Goal: Task Accomplishment & Management: Manage account settings

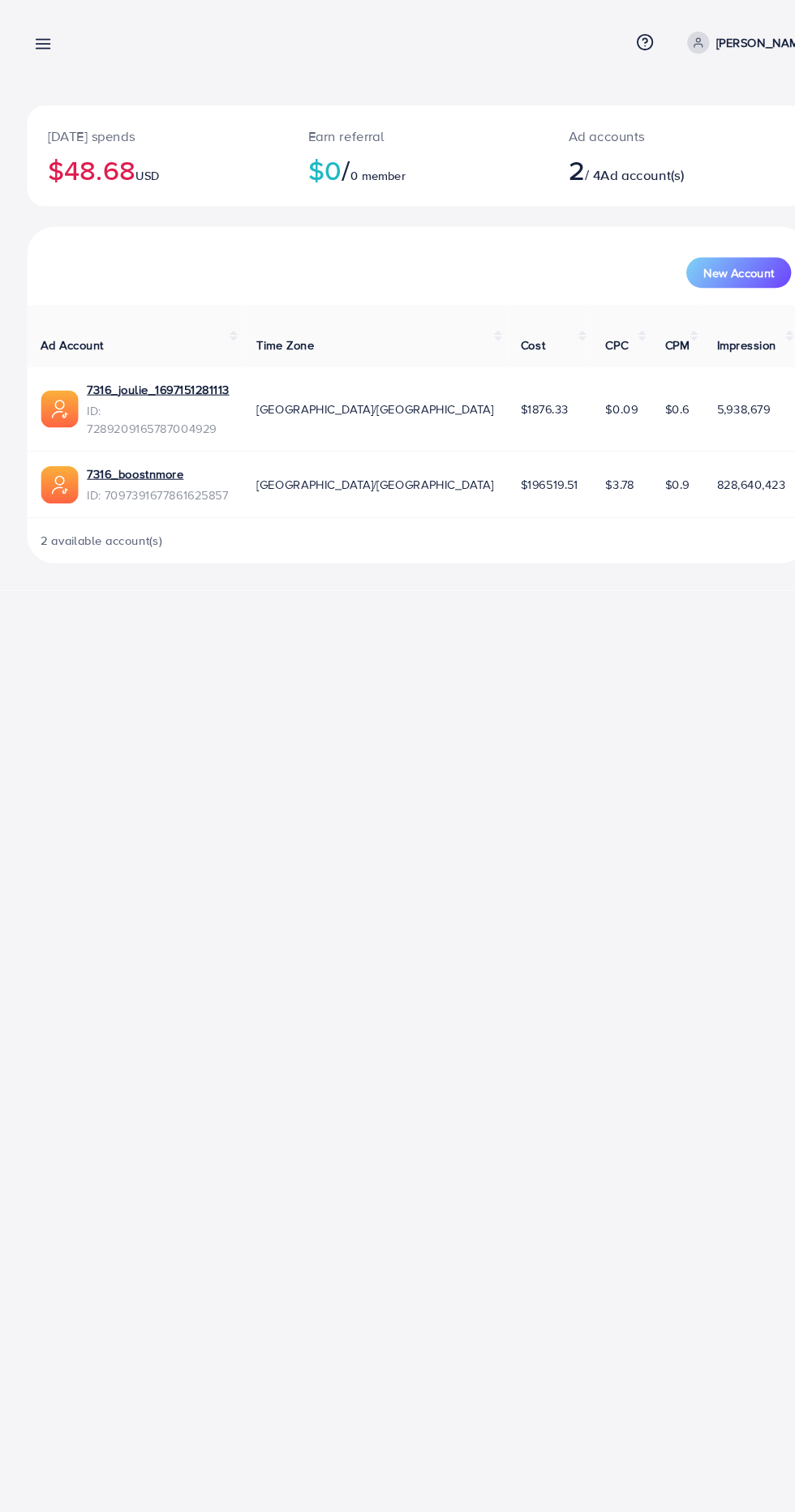
click at [40, 42] on line at bounding box center [42, 42] width 13 height 0
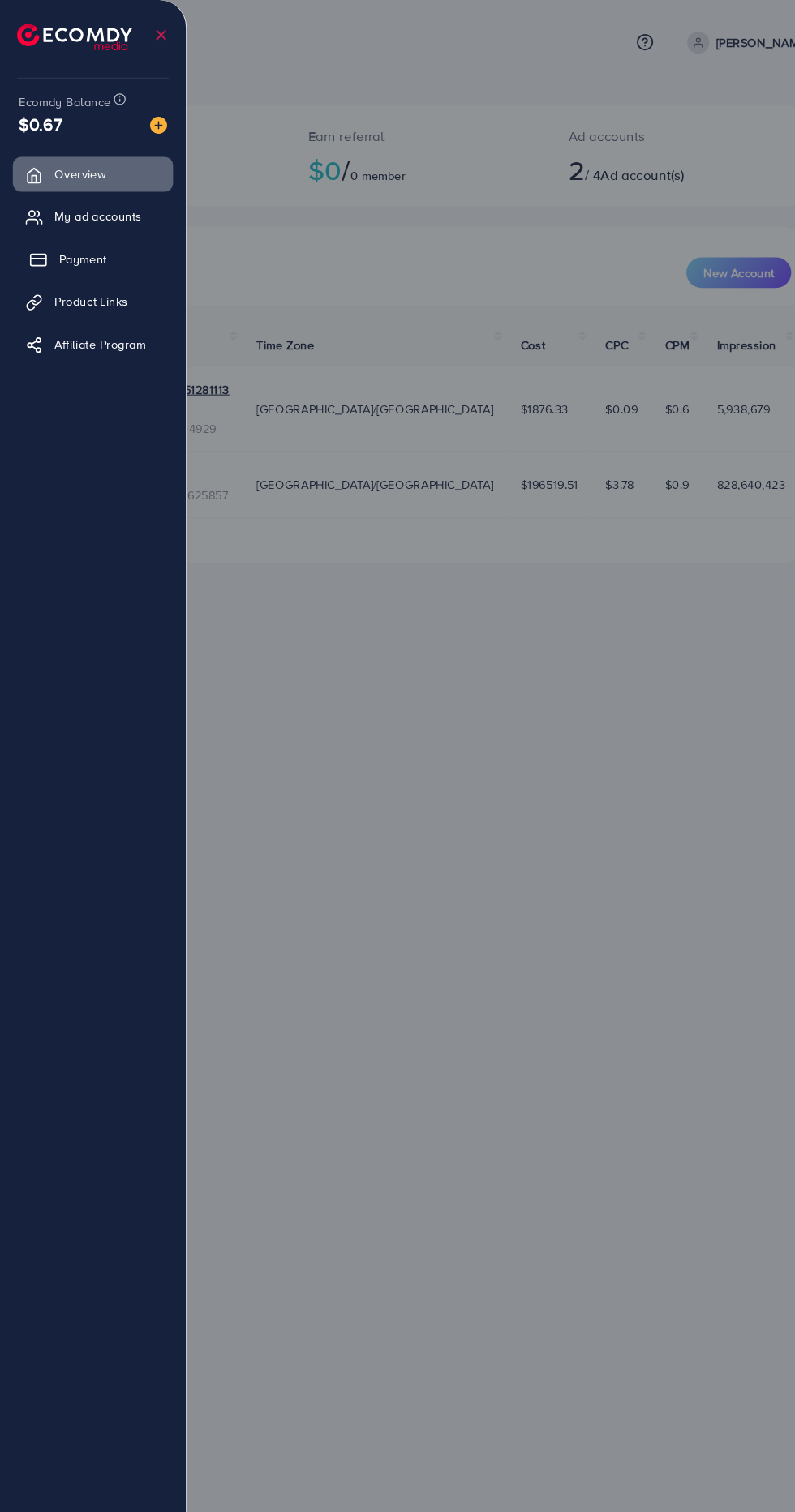
click at [73, 246] on span "Payment" at bounding box center [79, 246] width 46 height 16
